Goal: Transaction & Acquisition: Purchase product/service

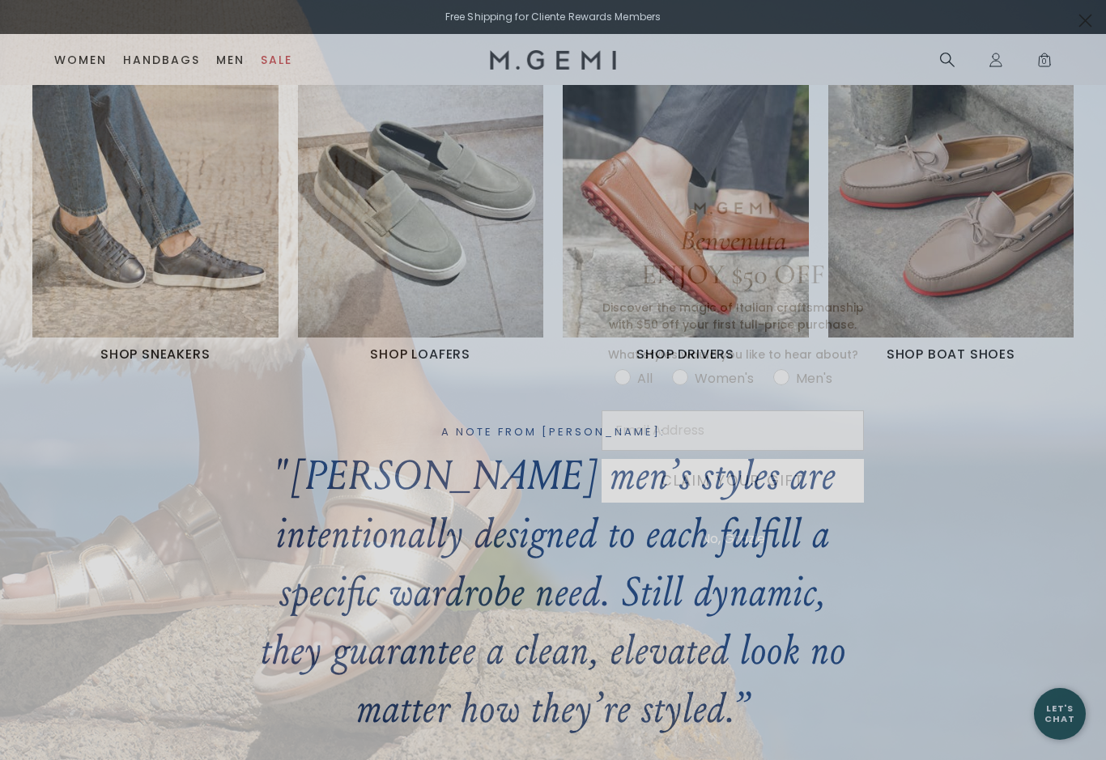
scroll to position [739, 0]
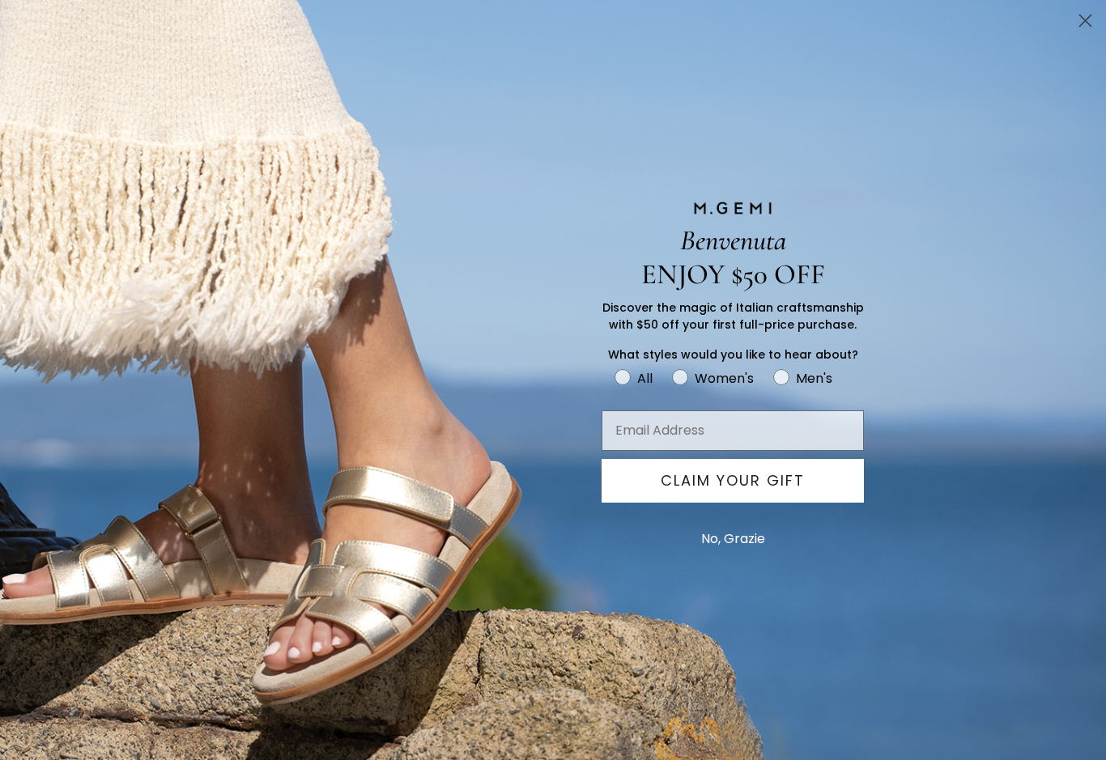
click at [1085, 32] on circle "Close dialog" at bounding box center [1085, 20] width 27 height 27
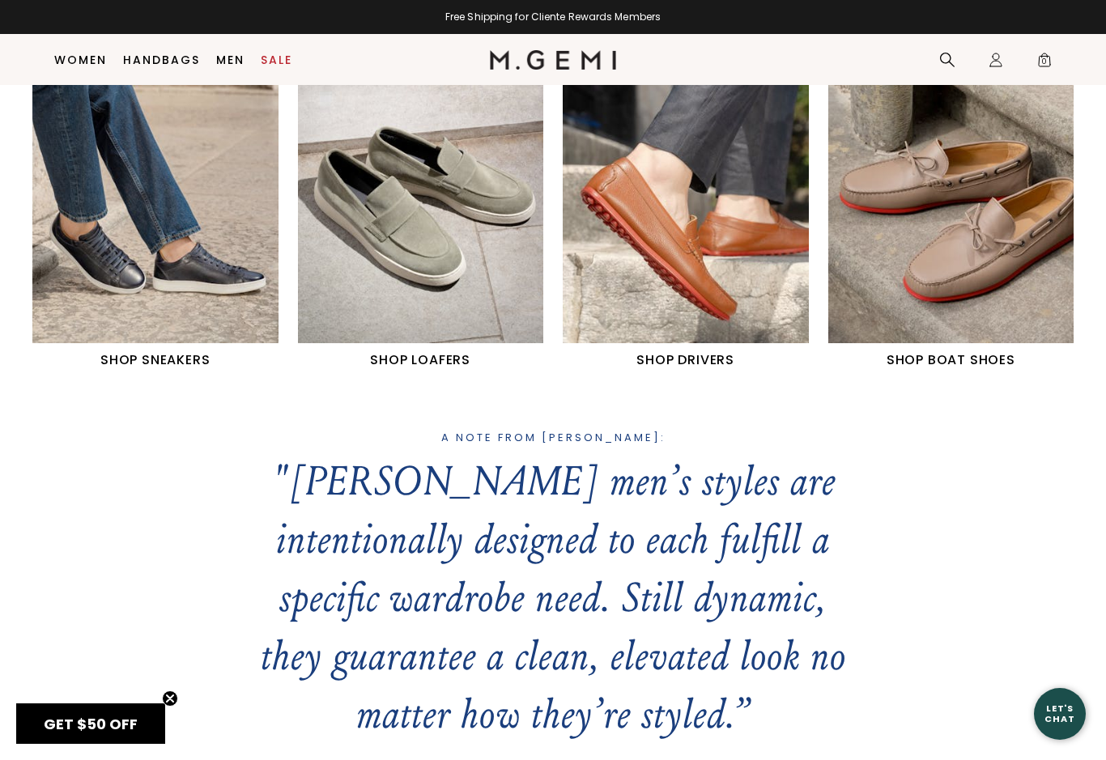
click at [682, 241] on img "3 / 4" at bounding box center [686, 189] width 246 height 307
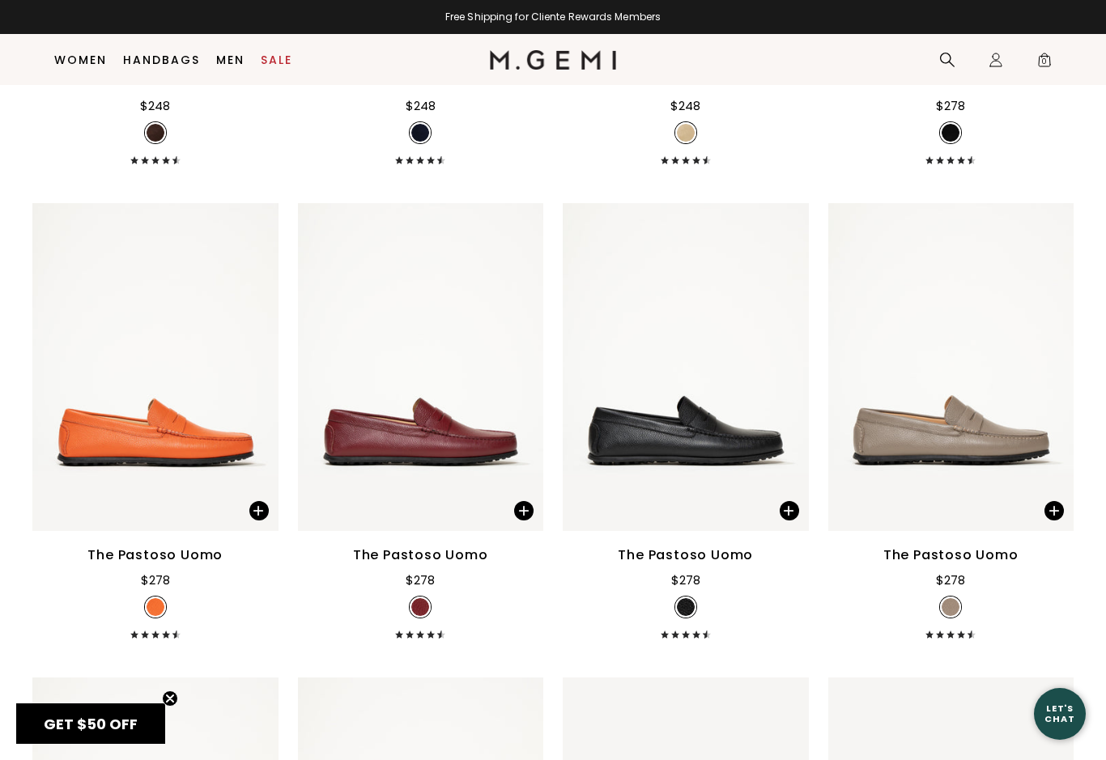
scroll to position [1174, 0]
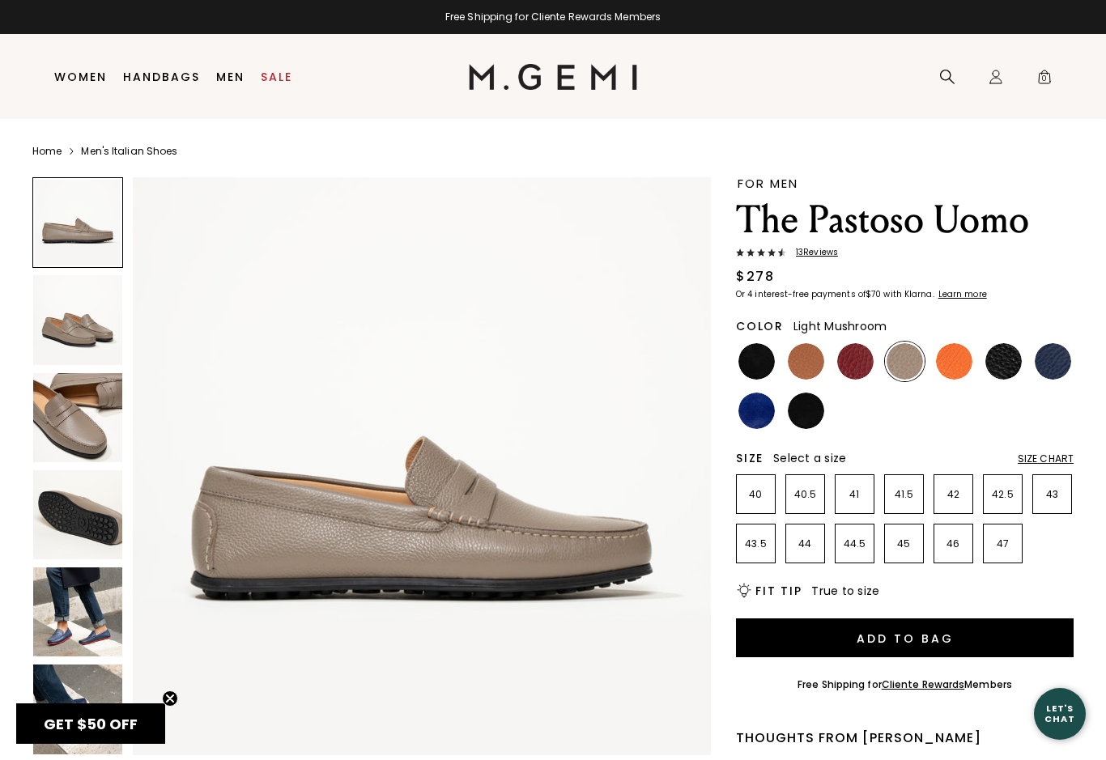
click at [952, 496] on p "42" at bounding box center [954, 494] width 38 height 13
click at [1003, 496] on p "42.5" at bounding box center [1003, 494] width 38 height 13
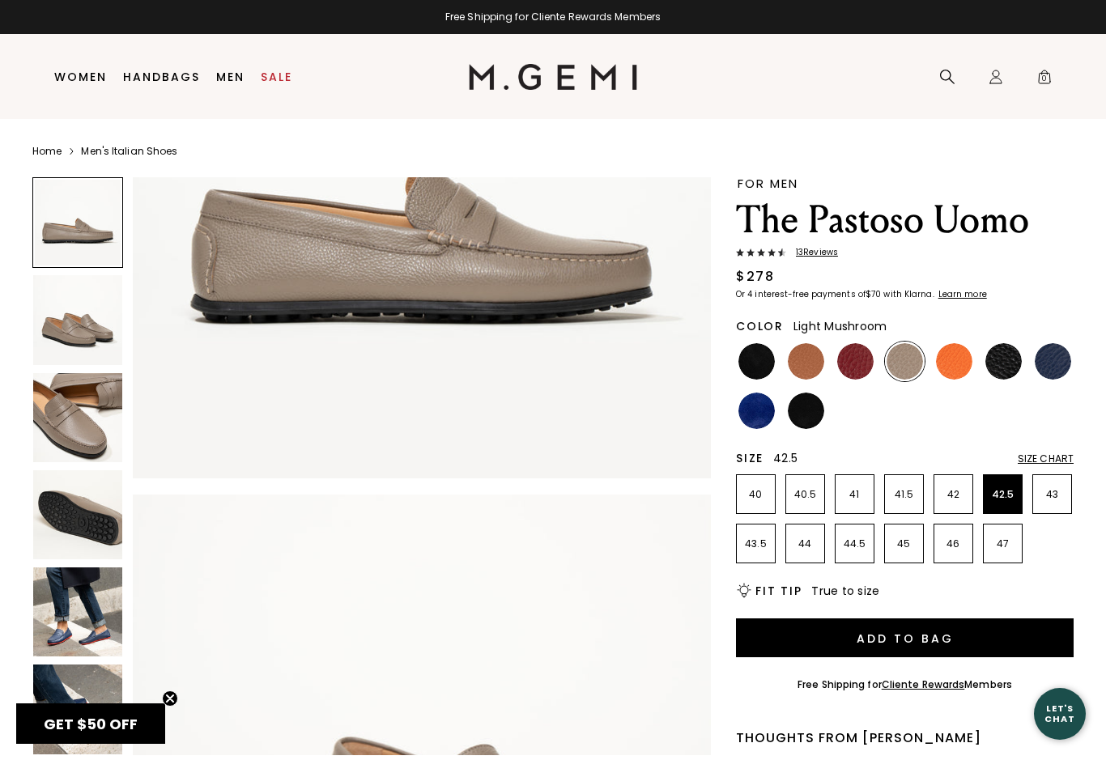
scroll to position [278, 0]
click at [542, 283] on img at bounding box center [422, 189] width 578 height 578
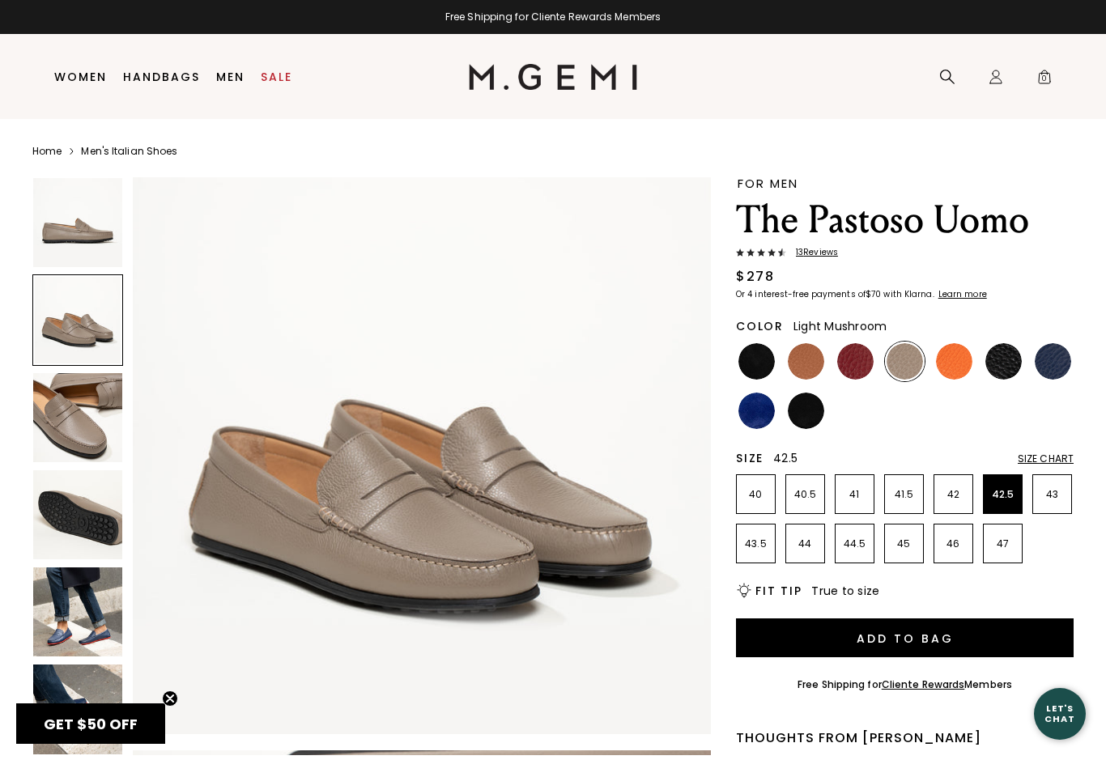
scroll to position [670, 0]
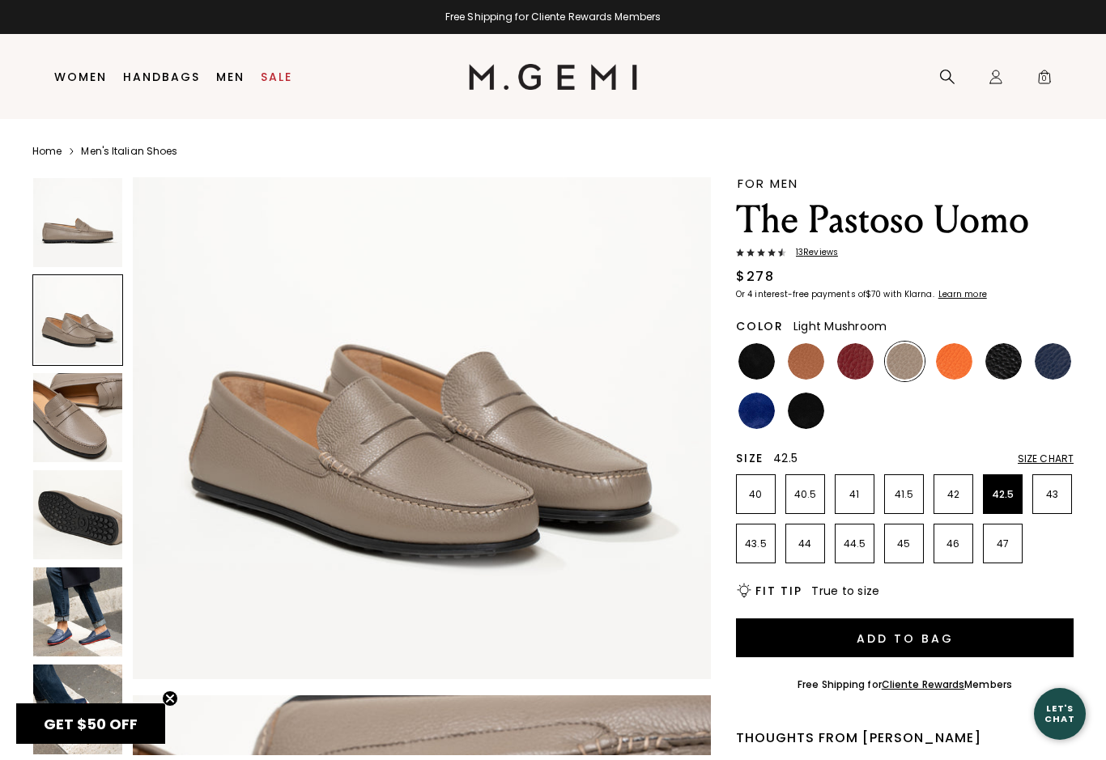
click at [610, 577] on img at bounding box center [422, 391] width 578 height 578
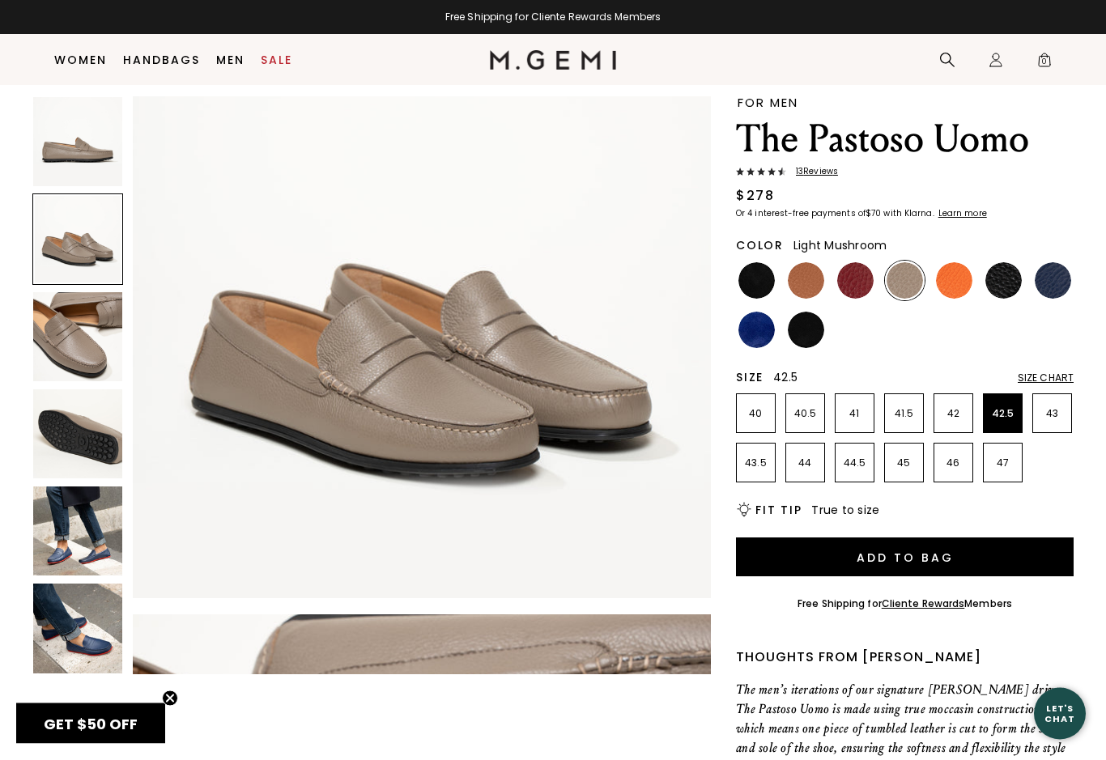
scroll to position [0, 0]
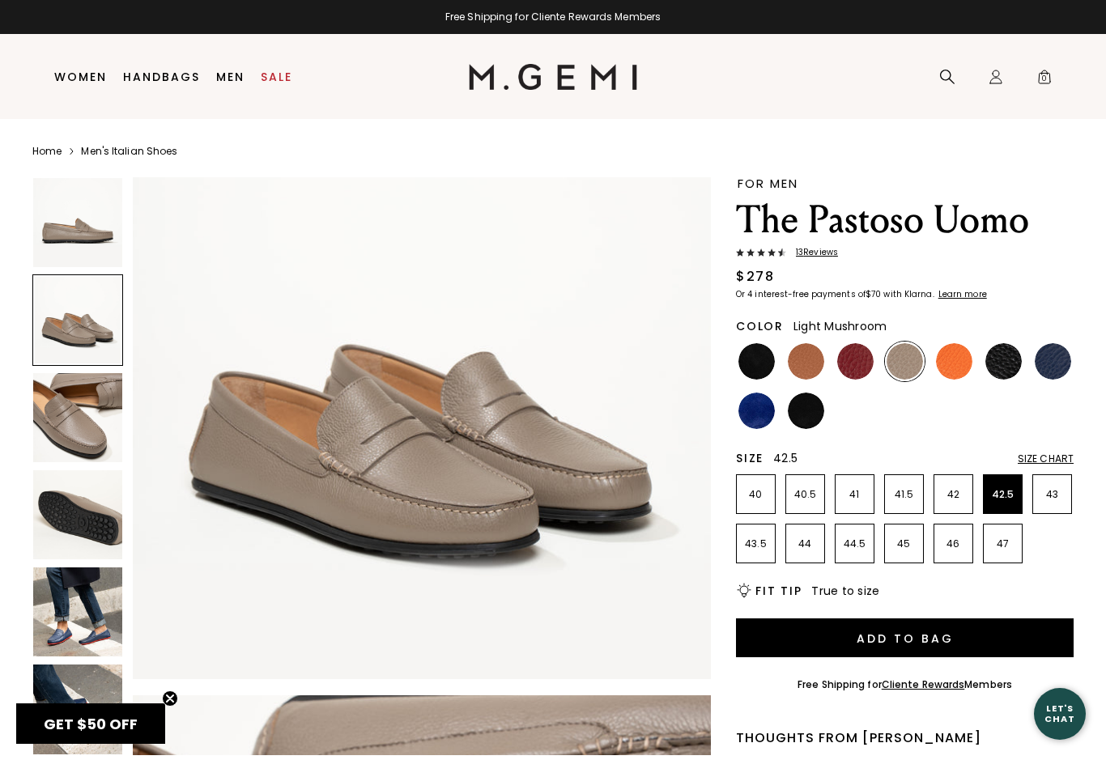
click at [1058, 360] on img at bounding box center [1053, 361] width 36 height 36
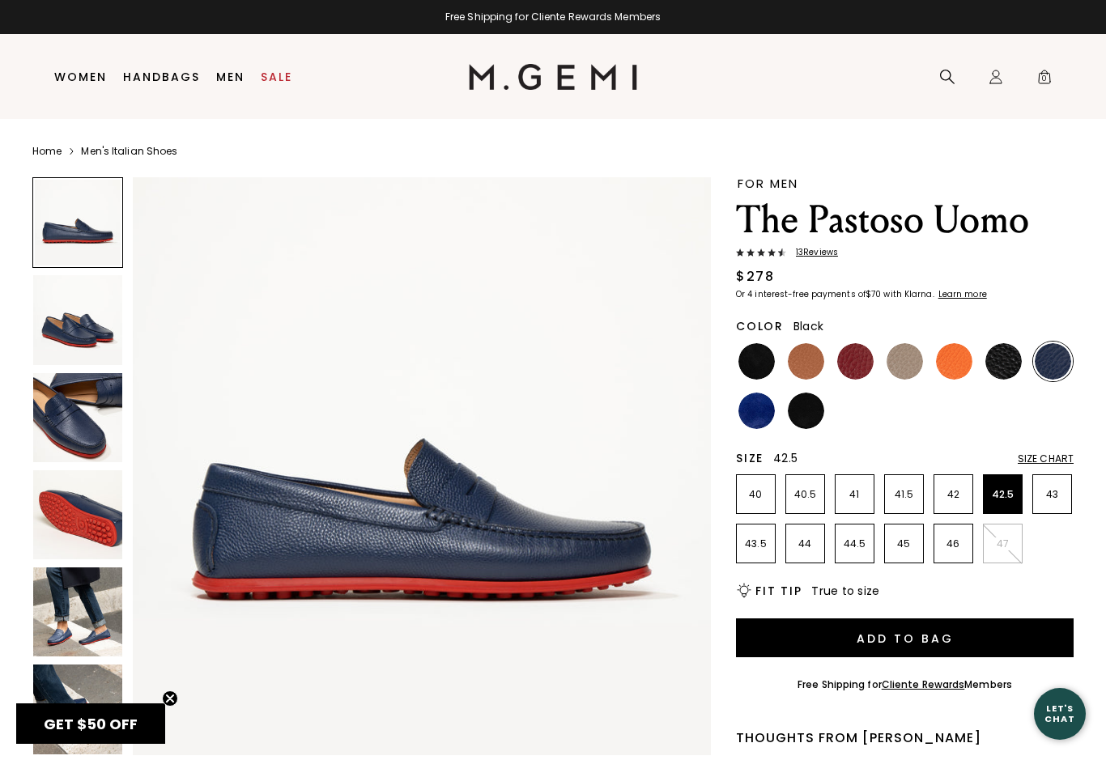
click at [1004, 364] on img at bounding box center [1004, 361] width 36 height 36
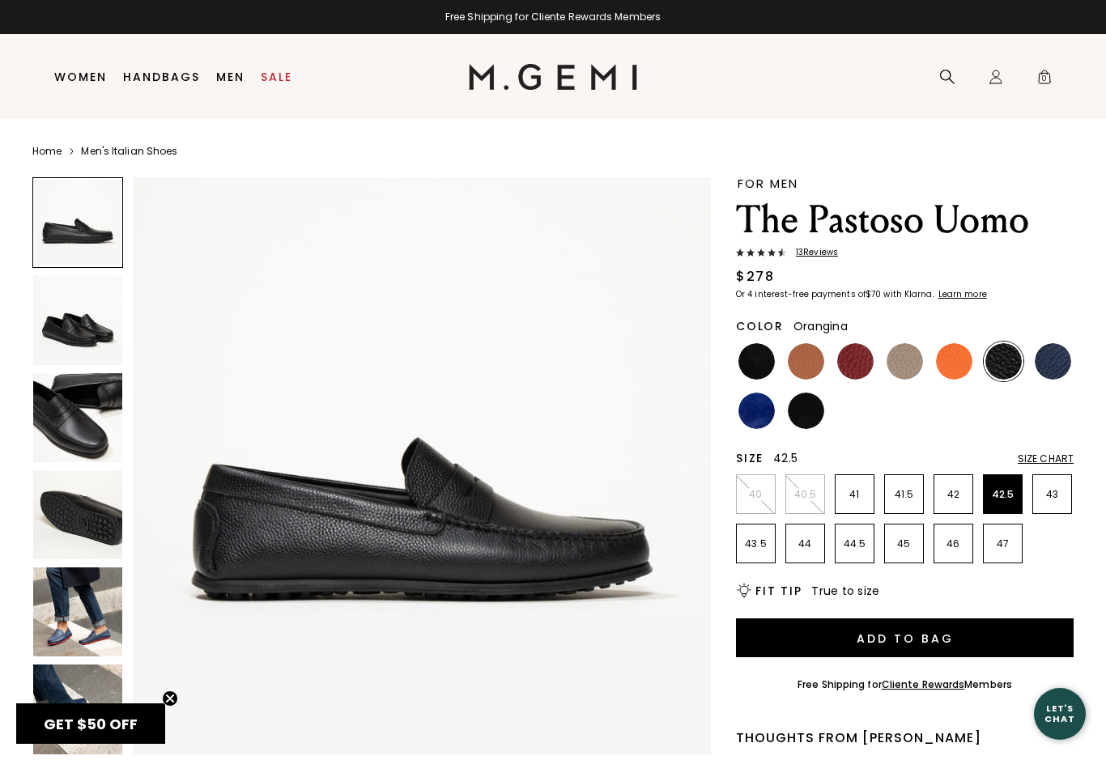
click at [951, 374] on img at bounding box center [954, 361] width 36 height 36
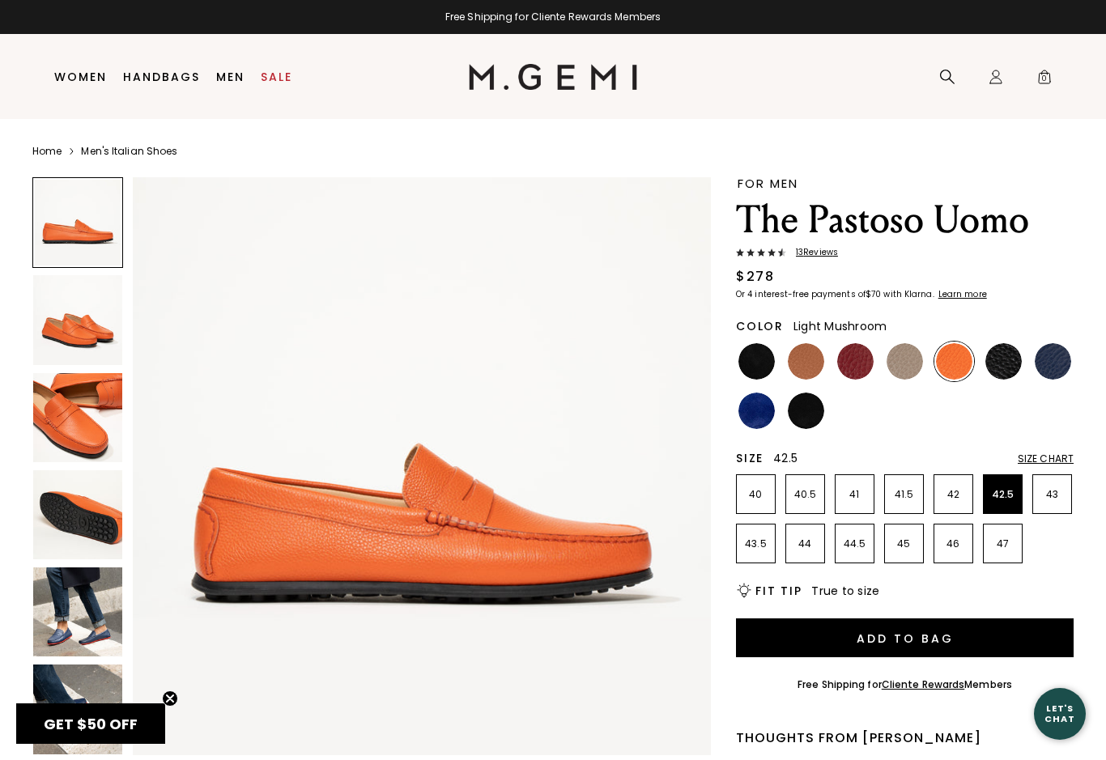
click at [902, 379] on img at bounding box center [905, 361] width 36 height 36
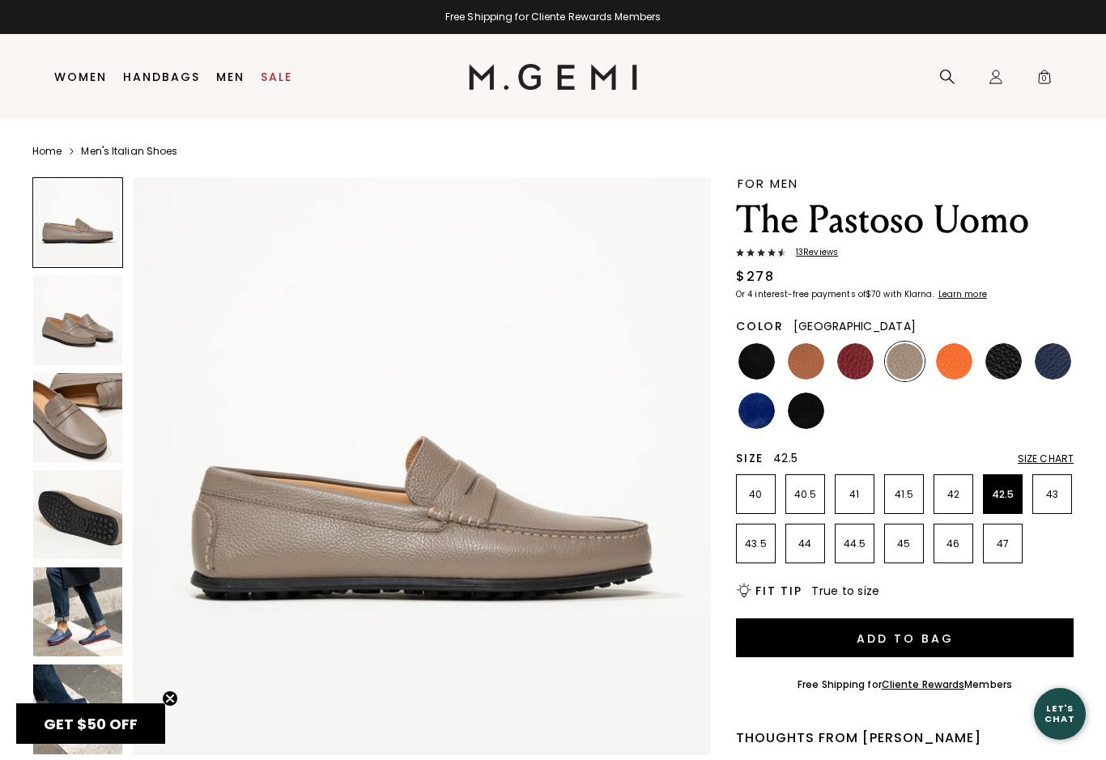
click at [858, 368] on img at bounding box center [855, 361] width 36 height 36
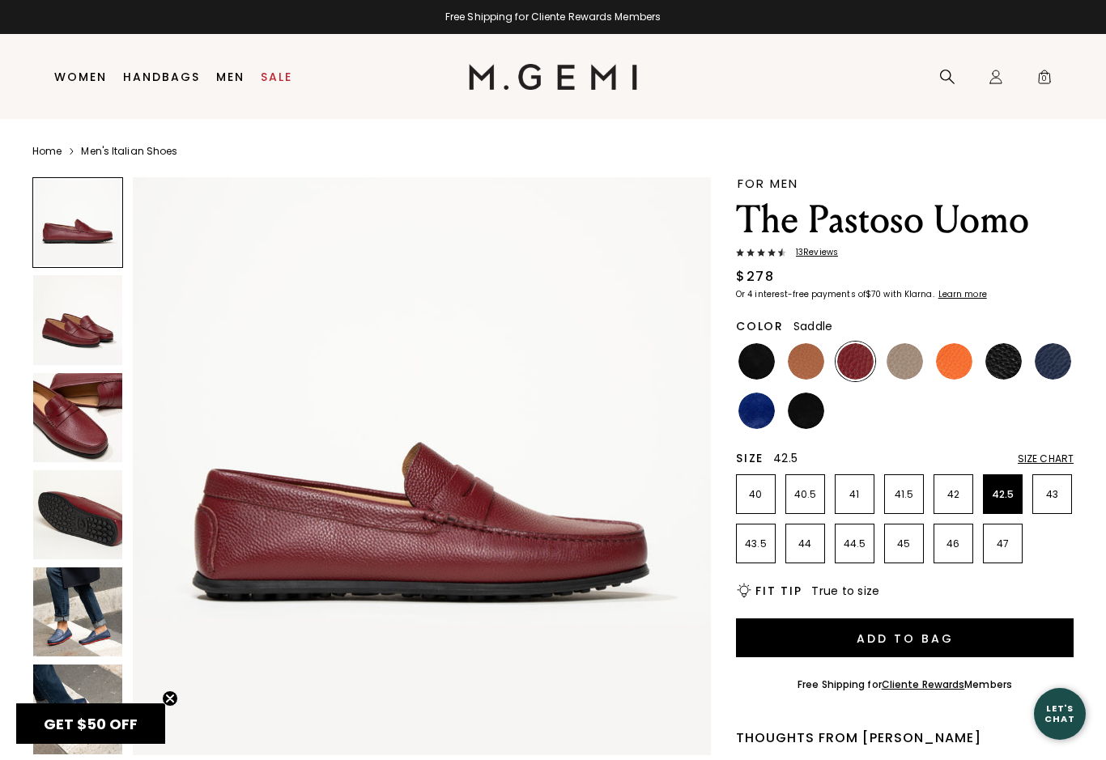
click at [806, 358] on img at bounding box center [806, 361] width 36 height 36
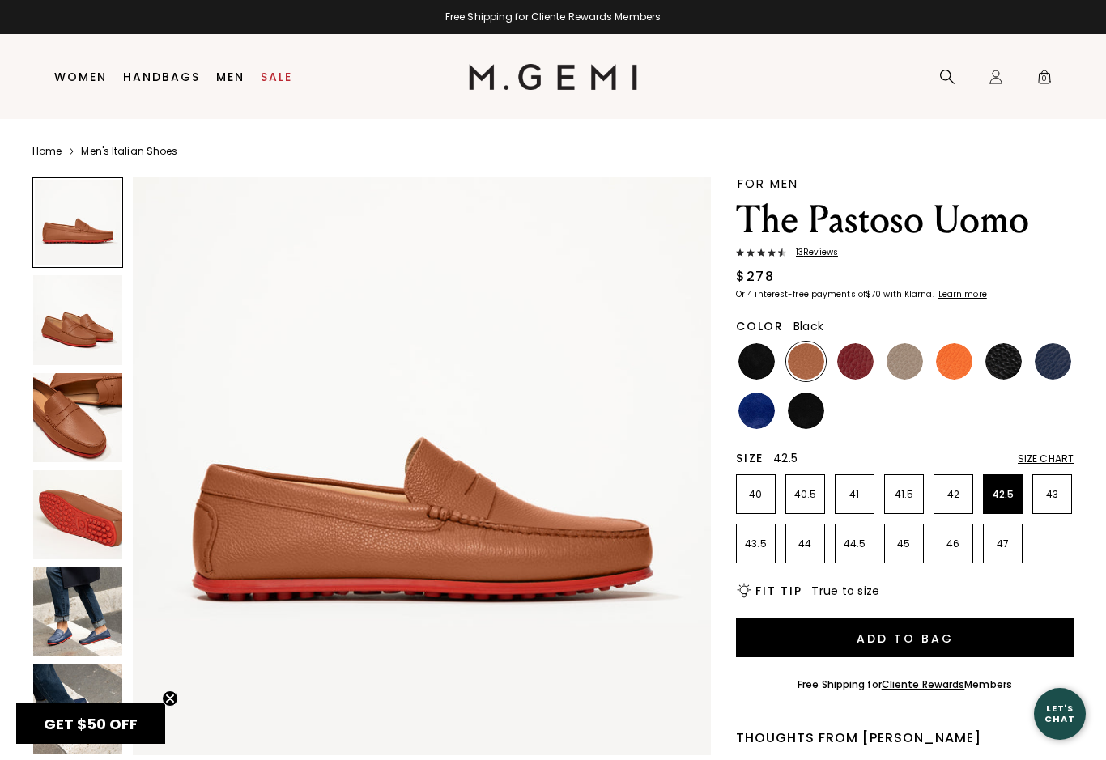
click at [743, 356] on img at bounding box center [757, 361] width 36 height 36
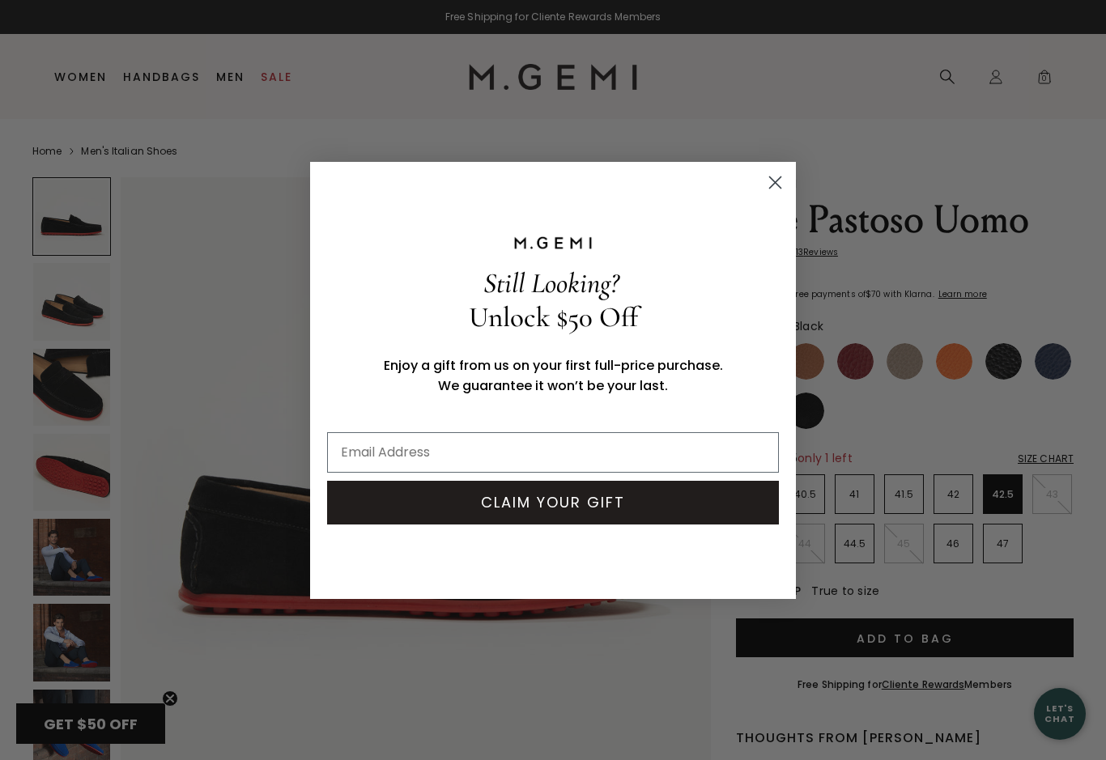
click at [785, 186] on circle "Close dialog" at bounding box center [775, 181] width 27 height 27
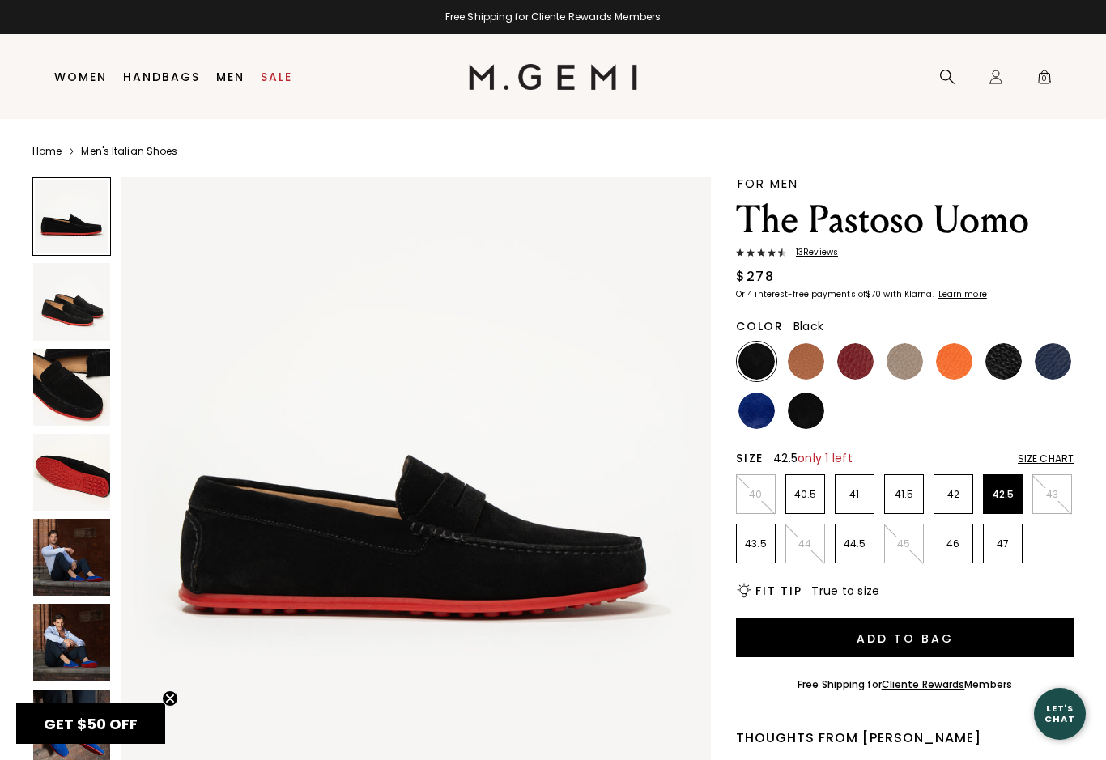
click at [756, 416] on img at bounding box center [757, 411] width 36 height 36
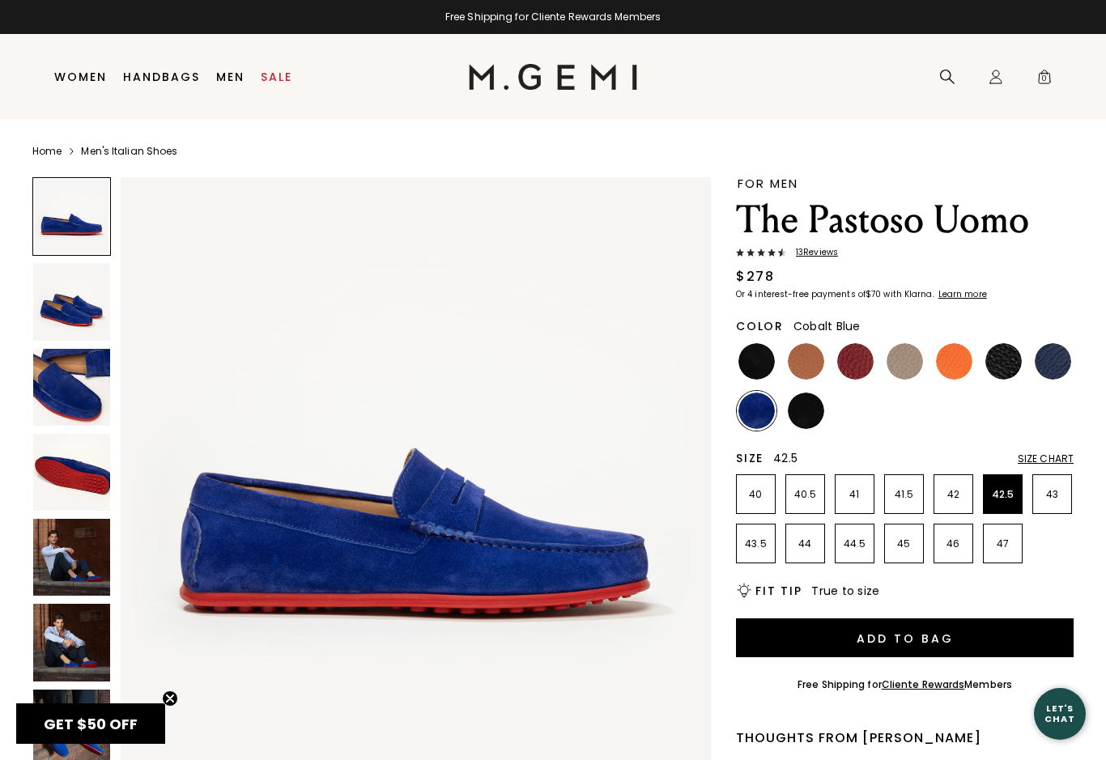
click at [811, 411] on img at bounding box center [806, 411] width 36 height 36
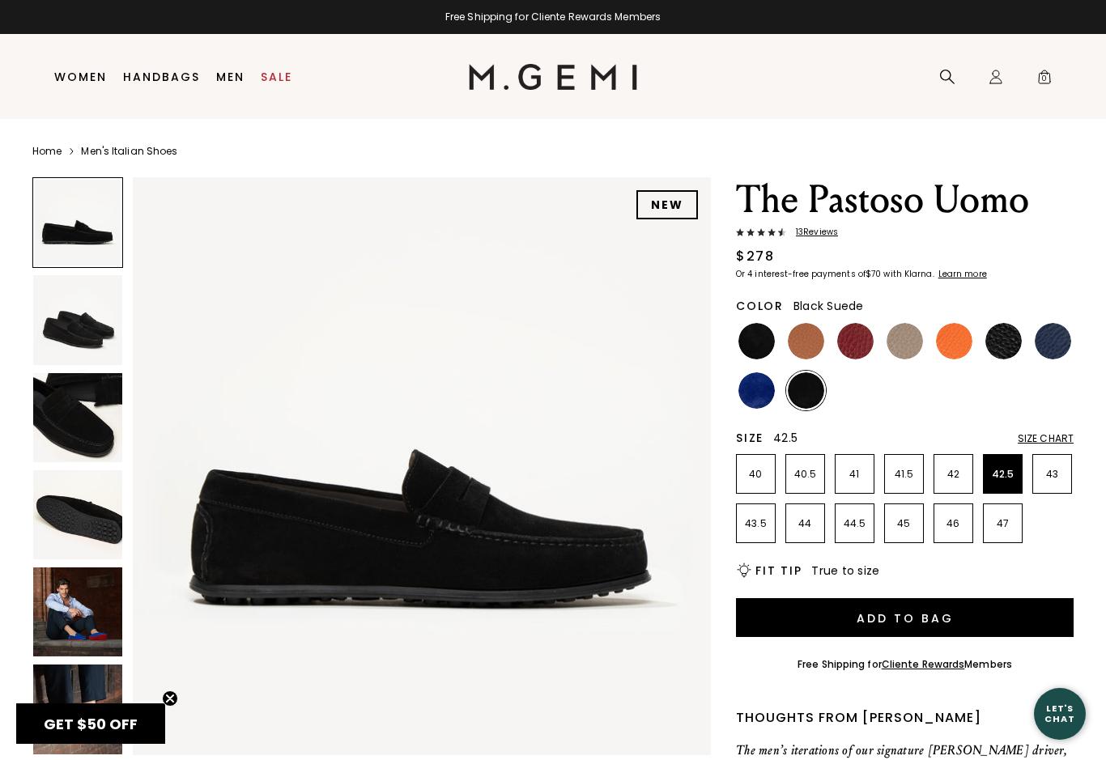
click at [1059, 434] on div "Size Chart" at bounding box center [1046, 438] width 56 height 13
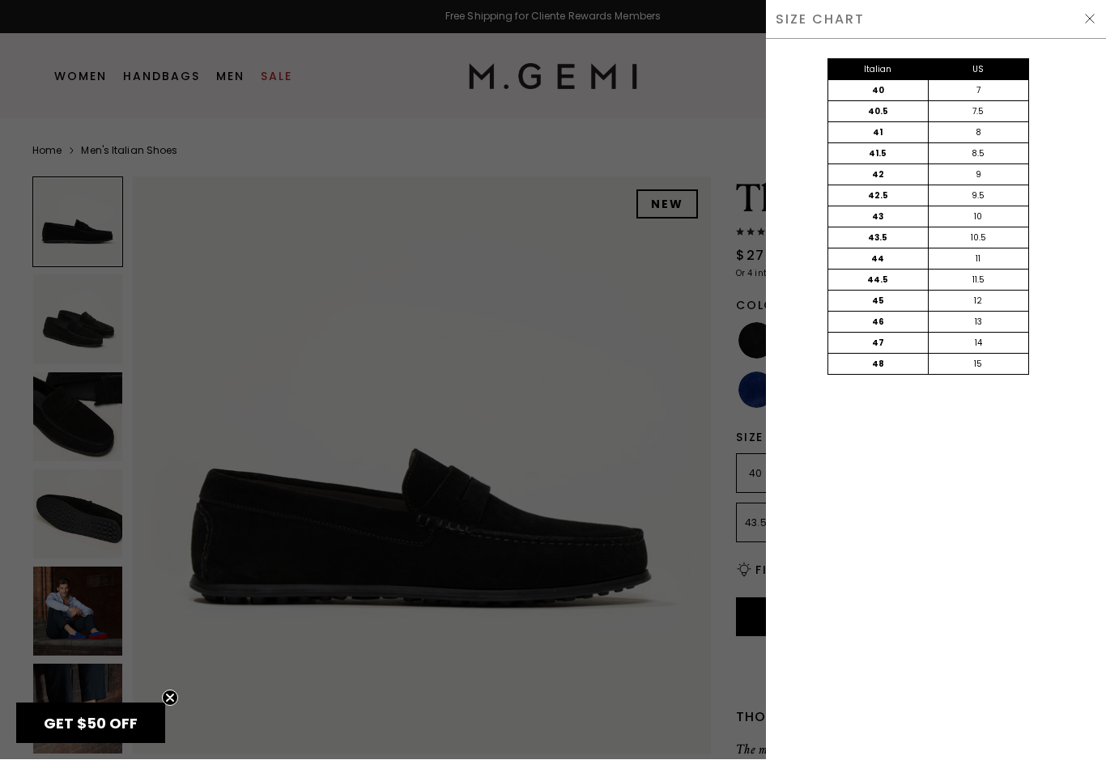
click at [1096, 15] on img at bounding box center [1090, 19] width 13 height 13
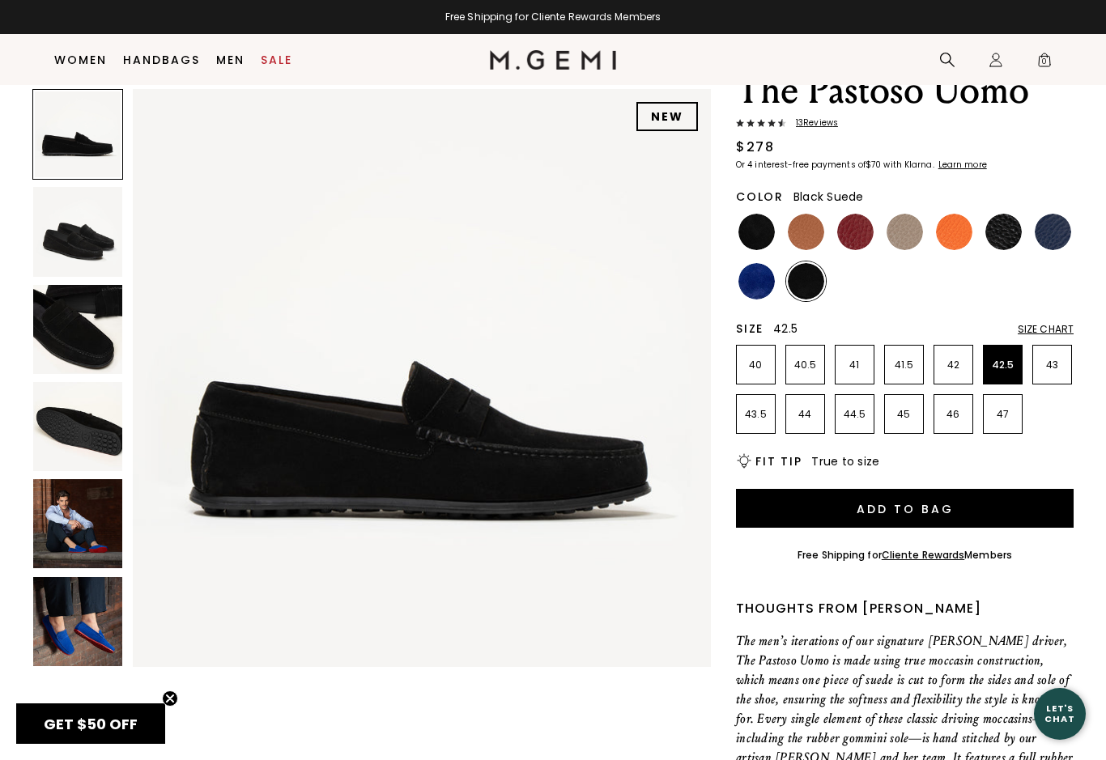
scroll to position [77, 0]
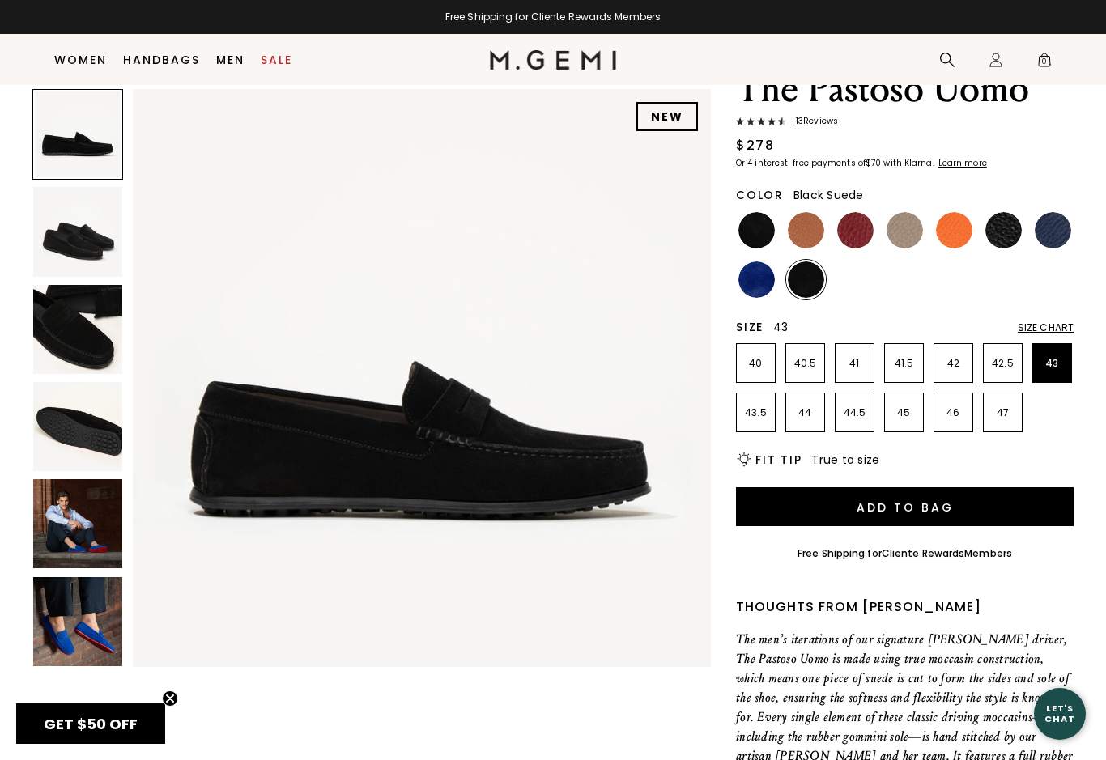
click at [1067, 367] on p "43" at bounding box center [1052, 363] width 38 height 13
click at [1010, 370] on p "42.5" at bounding box center [1003, 363] width 38 height 13
click at [855, 238] on img at bounding box center [855, 230] width 36 height 36
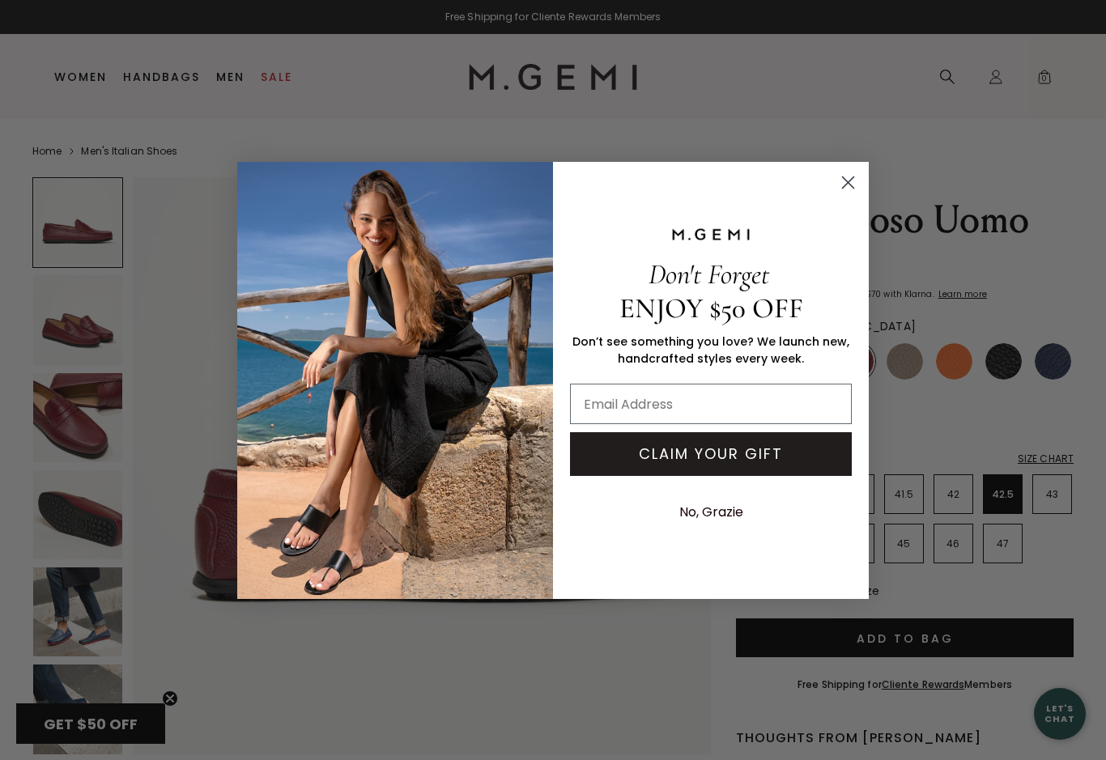
click at [849, 185] on circle "Close dialog" at bounding box center [848, 181] width 27 height 27
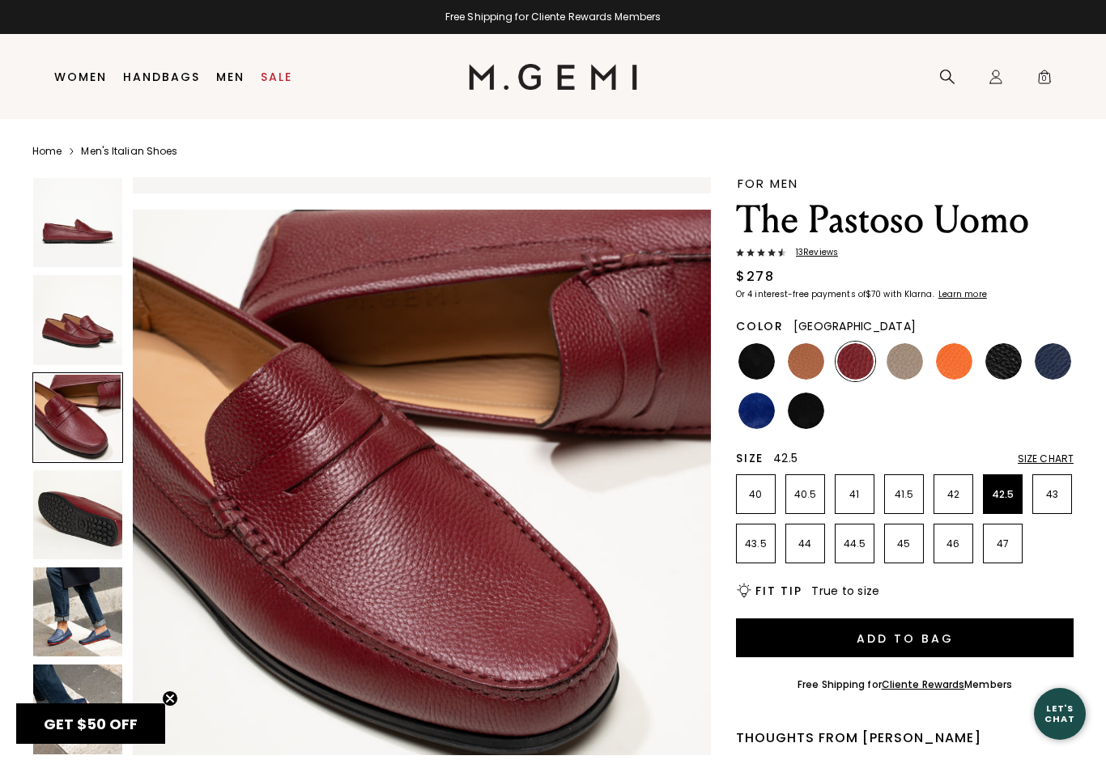
scroll to position [1152, 0]
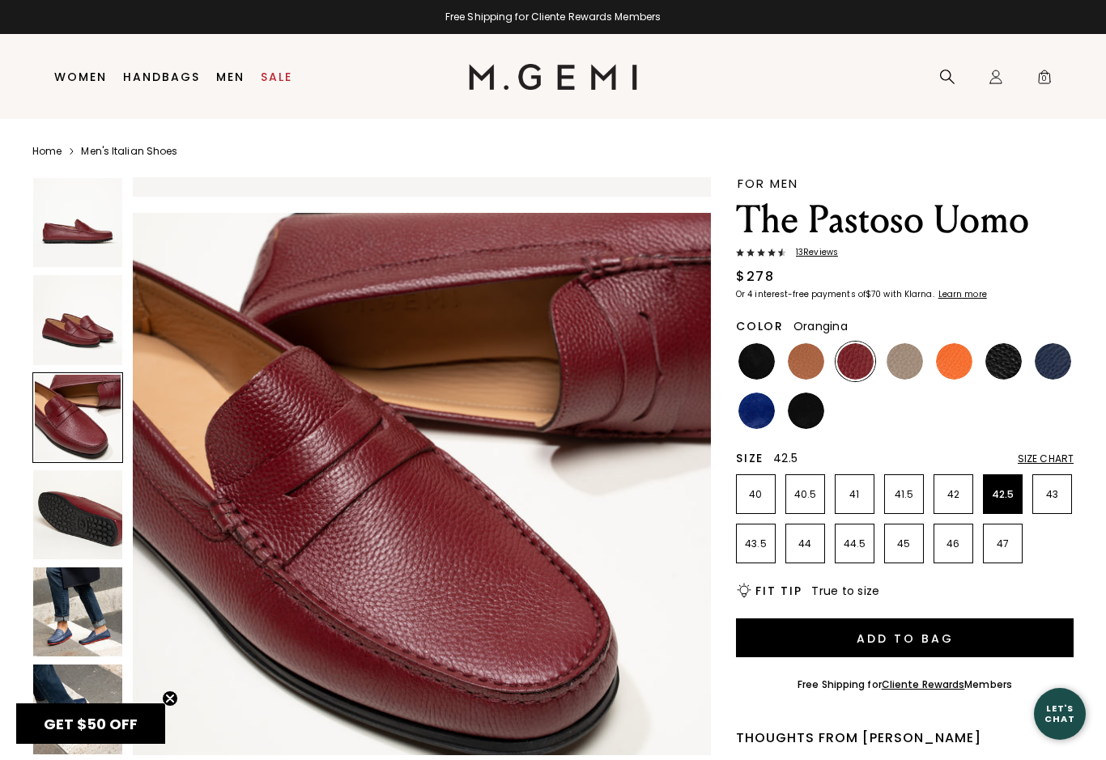
click at [946, 358] on img at bounding box center [954, 361] width 36 height 36
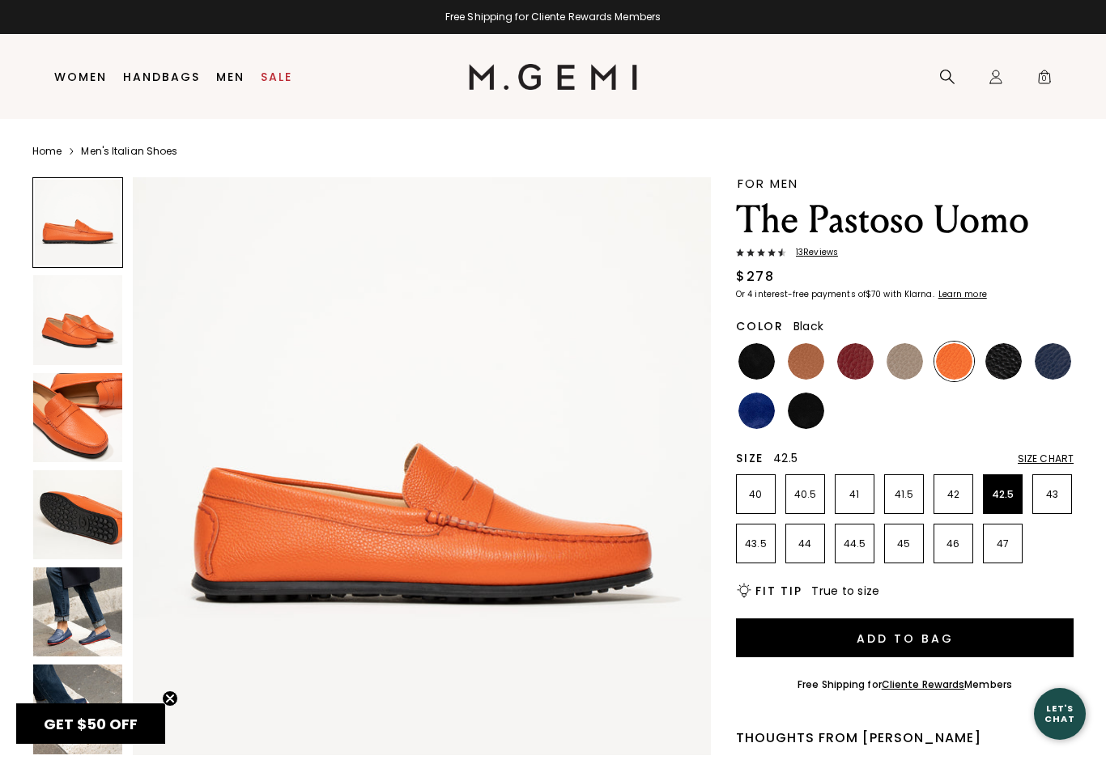
click at [1015, 364] on img at bounding box center [1004, 361] width 36 height 36
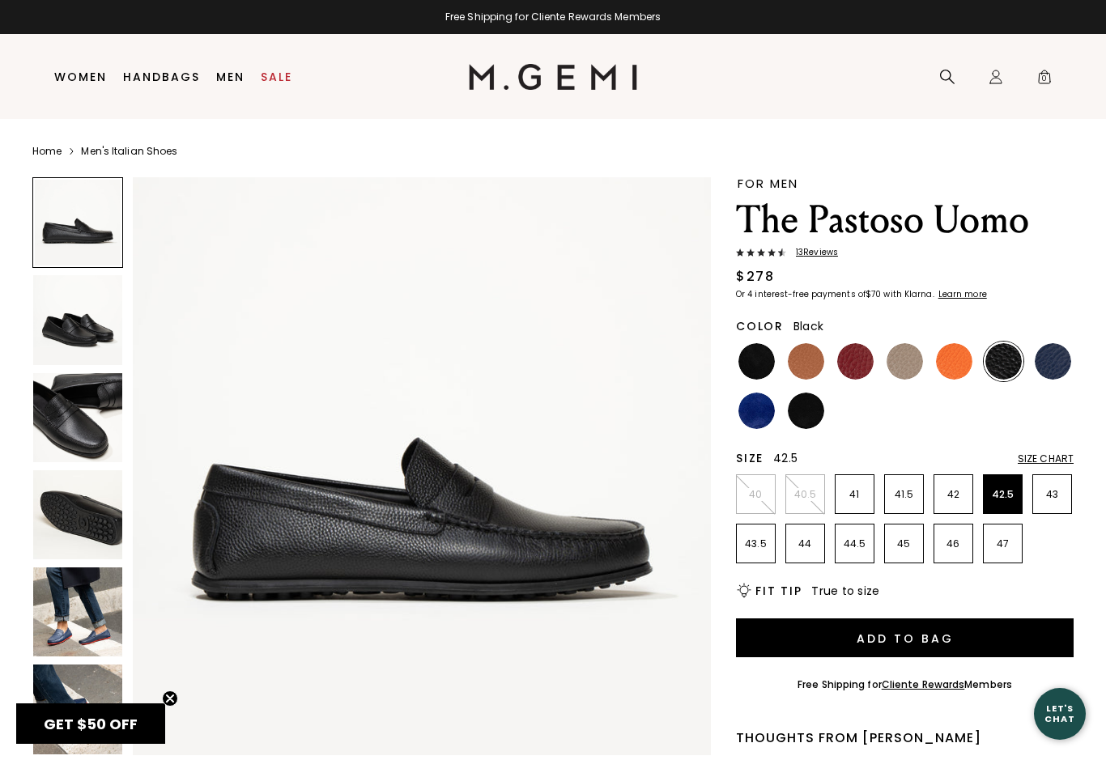
click at [1015, 644] on button "Add to Bag" at bounding box center [905, 638] width 338 height 39
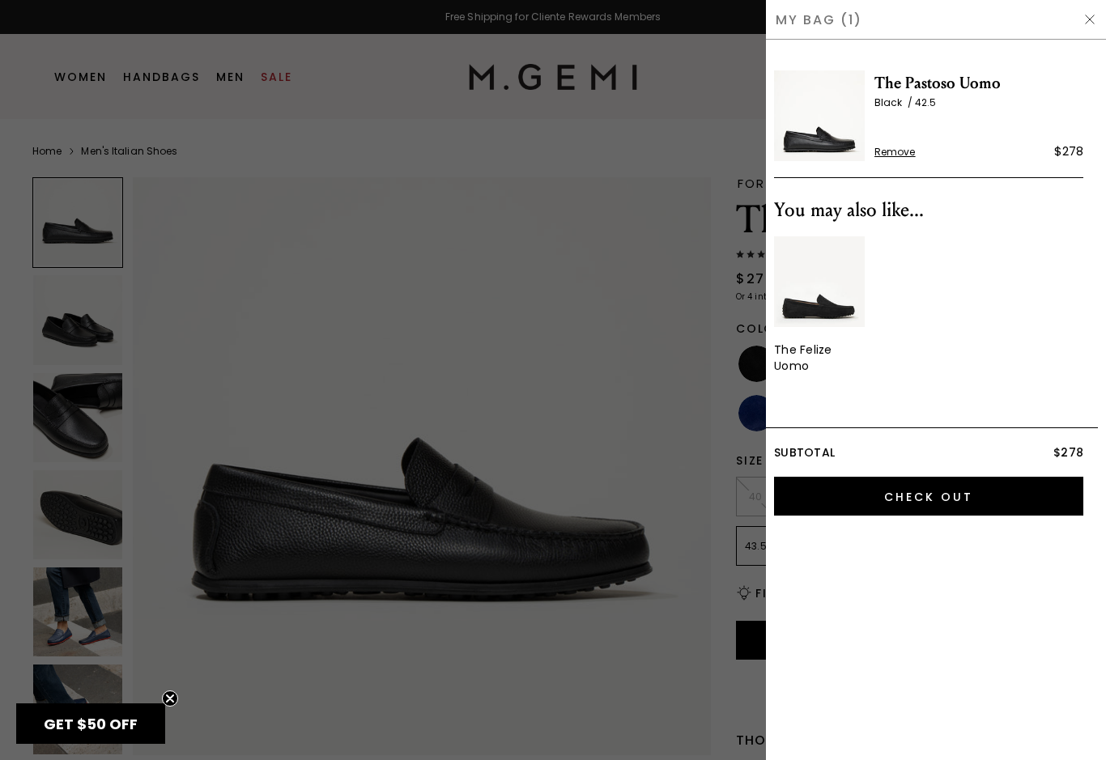
click at [1004, 500] on input "Check Out" at bounding box center [928, 496] width 309 height 39
